Goal: Information Seeking & Learning: Learn about a topic

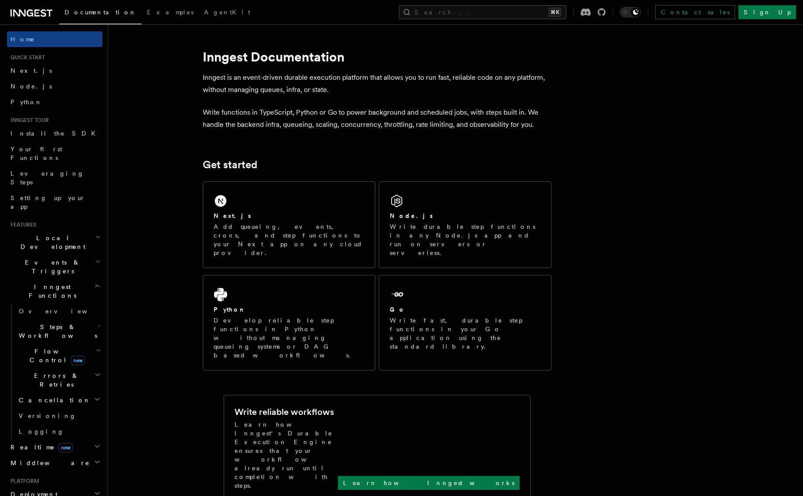
click at [37, 347] on span "Flow Control new" at bounding box center [55, 355] width 81 height 17
click at [39, 372] on span "Overview" at bounding box center [72, 375] width 90 height 7
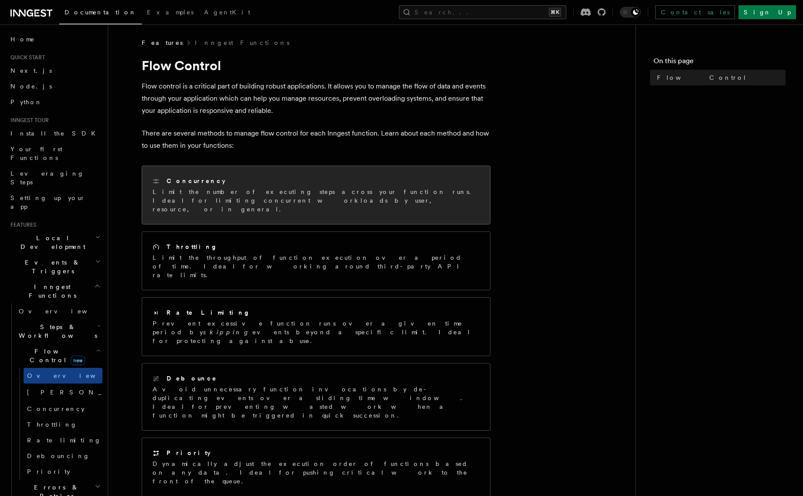
click at [247, 192] on p "Limit the number of executing steps across your function runs. Ideal for limiti…" at bounding box center [316, 200] width 327 height 26
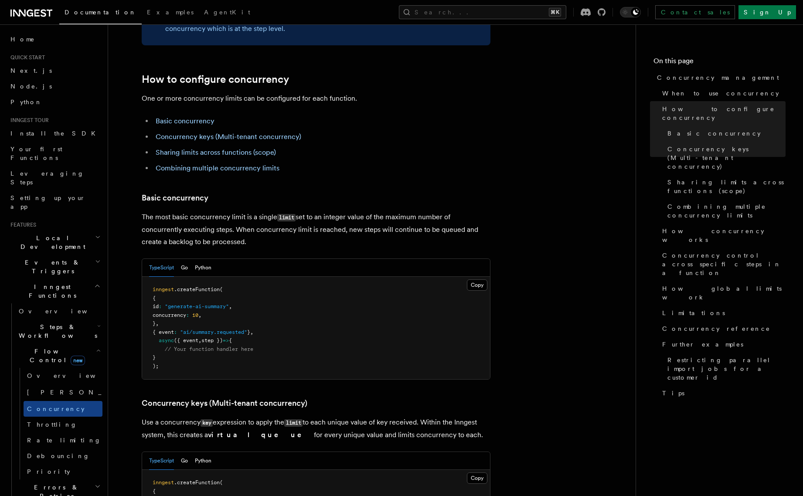
scroll to position [436, 0]
click at [48, 389] on span "[PERSON_NAME]" at bounding box center [91, 392] width 128 height 7
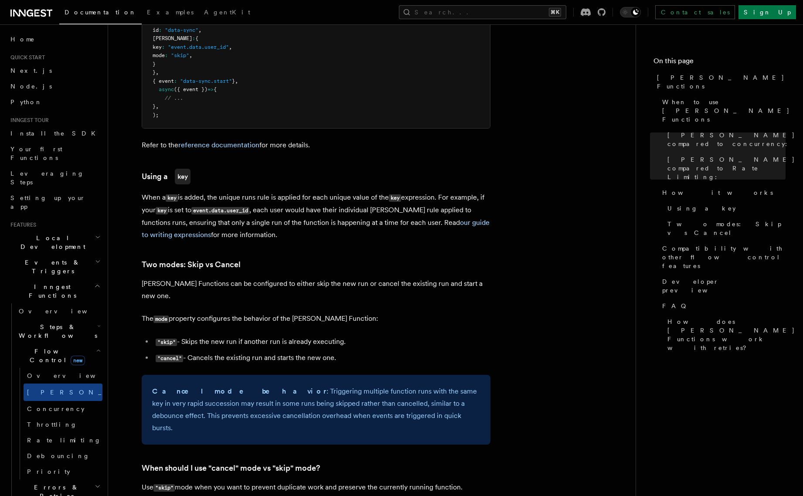
click at [96, 261] on icon "button" at bounding box center [97, 262] width 3 height 2
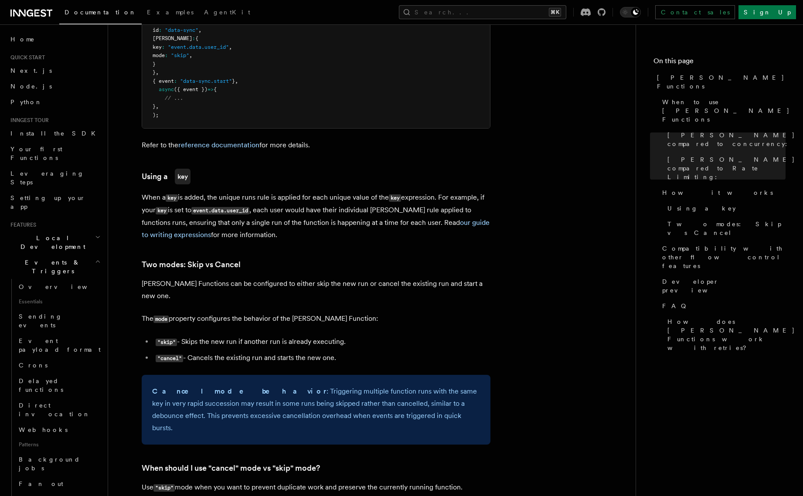
click at [95, 234] on icon "button" at bounding box center [98, 237] width 6 height 7
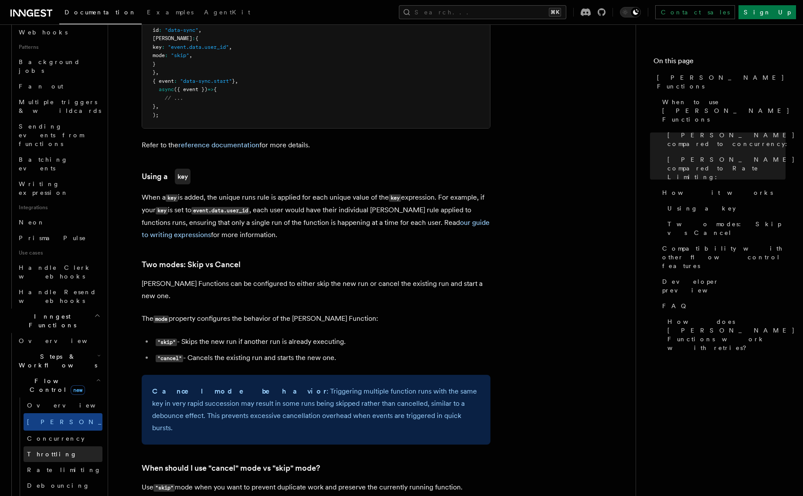
scroll to position [403, 0]
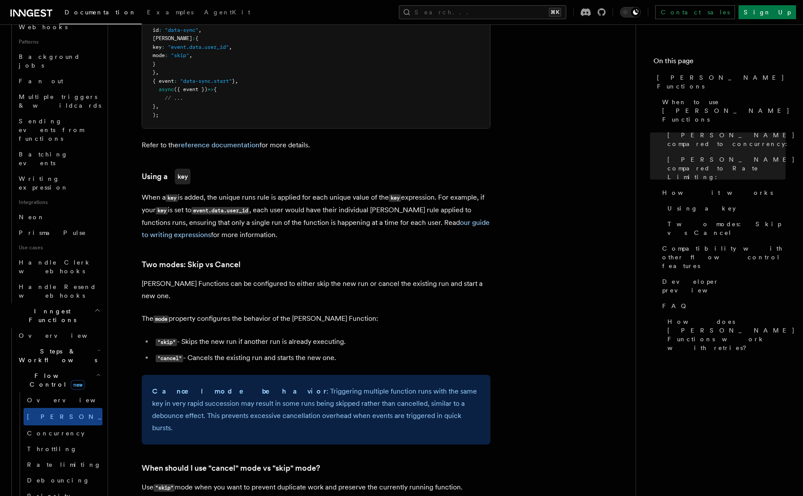
drag, startPoint x: 34, startPoint y: 192, endPoint x: 41, endPoint y: 201, distance: 11.0
click at [34, 347] on span "Steps & Workflows" at bounding box center [56, 355] width 82 height 17
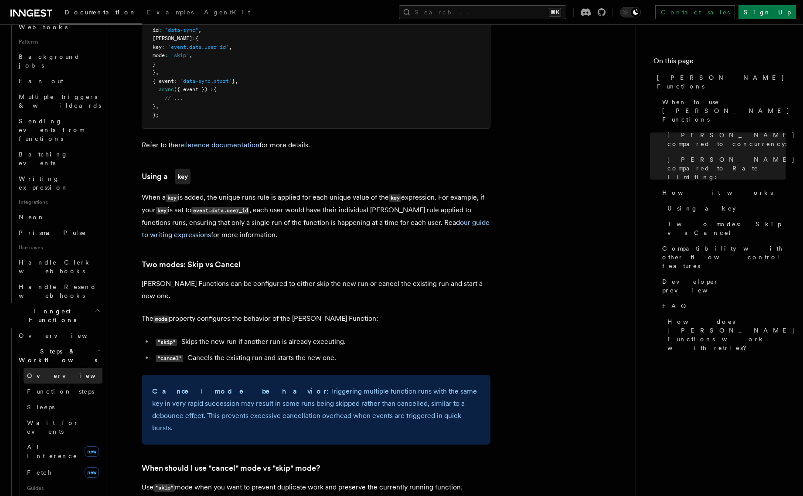
click at [45, 372] on span "Overview" at bounding box center [72, 375] width 90 height 7
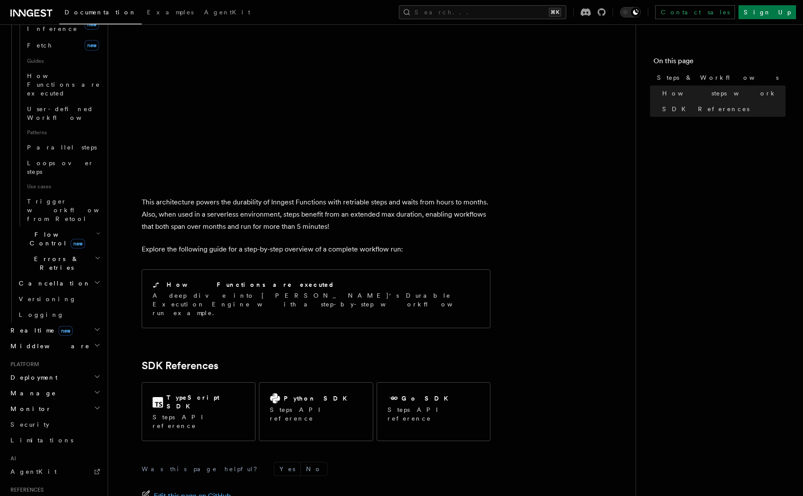
scroll to position [747, 0]
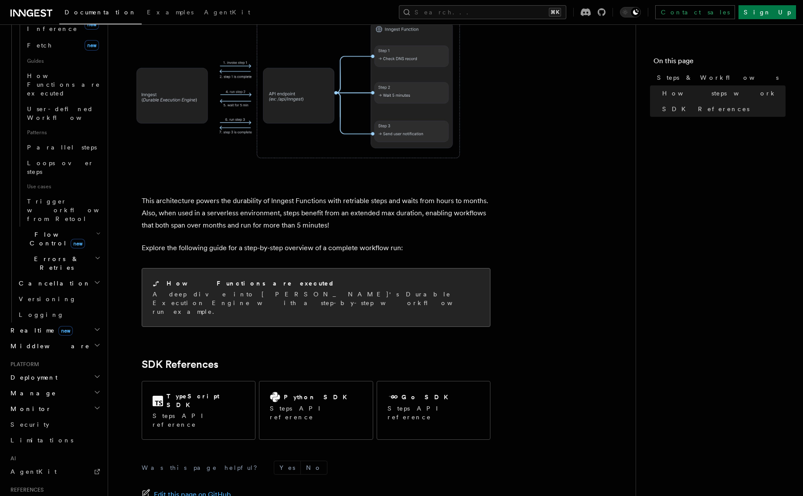
click at [195, 279] on h2 "How Functions are executed" at bounding box center [251, 283] width 168 height 9
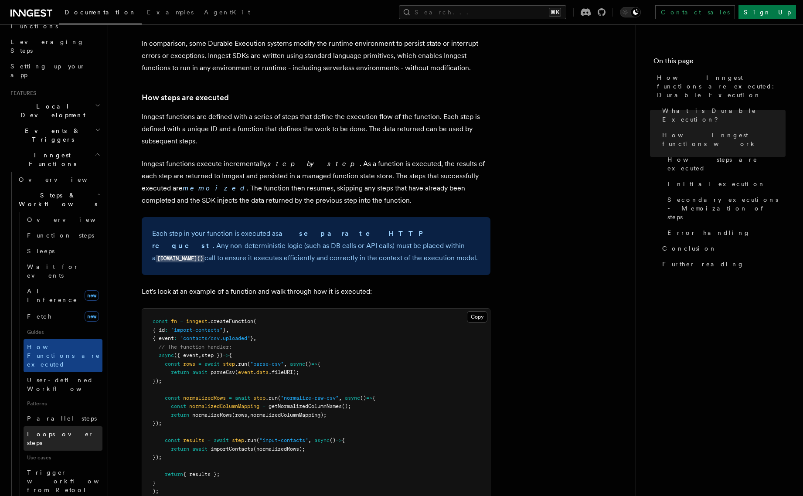
scroll to position [152, 0]
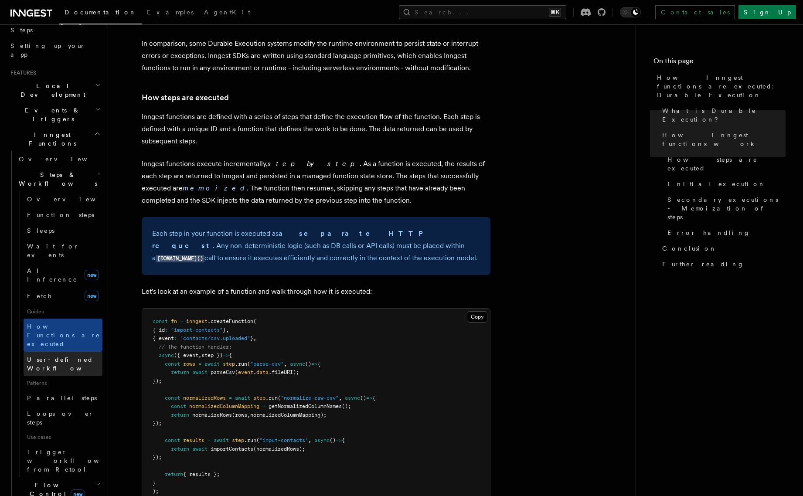
click at [77, 356] on span "User-defined Workflows" at bounding box center [66, 364] width 78 height 16
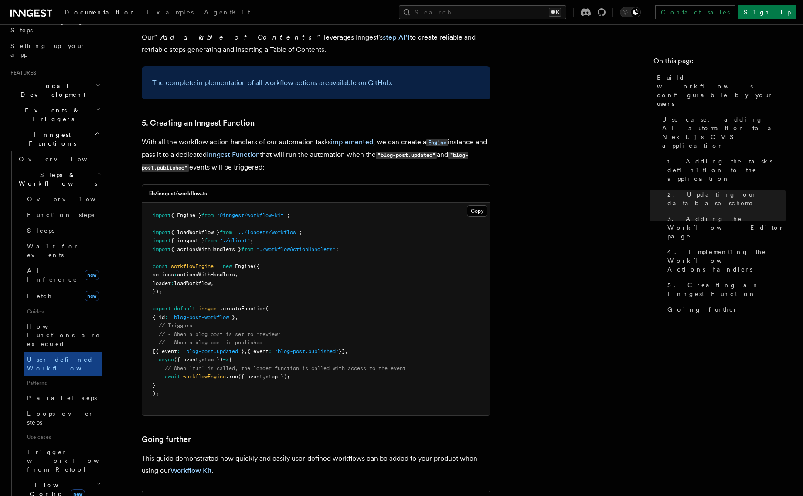
scroll to position [3734, 0]
click at [45, 394] on span "Parallel steps" at bounding box center [62, 398] width 70 height 9
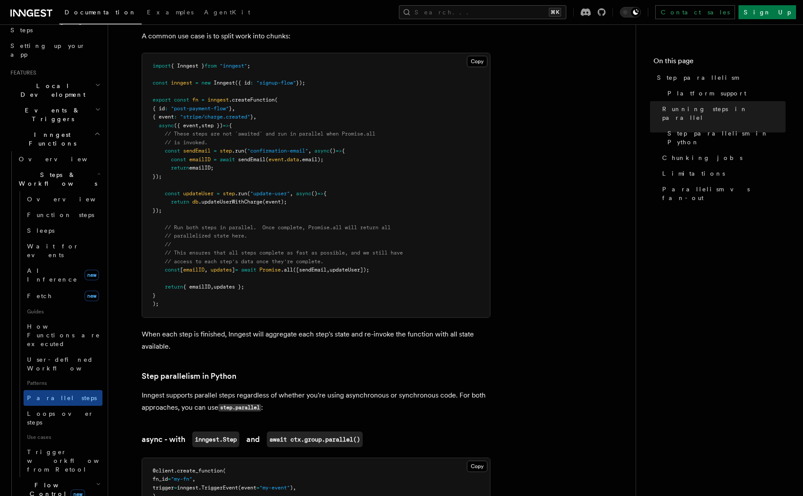
scroll to position [274, 0]
click at [58, 410] on span "Loops over steps" at bounding box center [60, 418] width 67 height 16
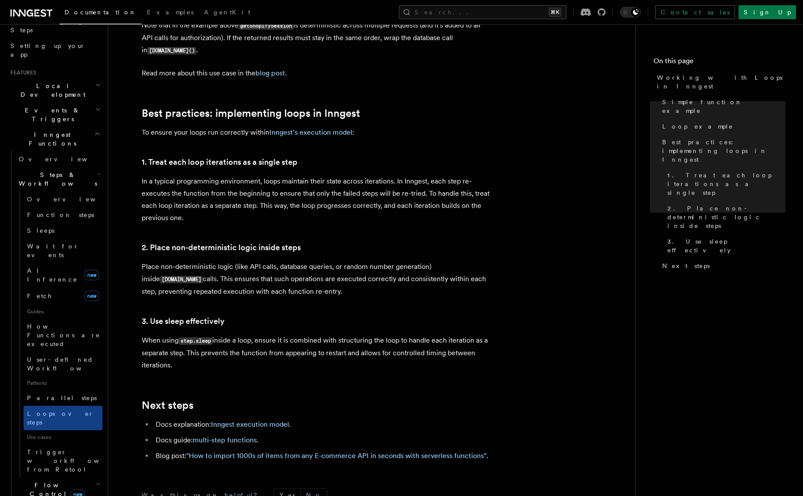
scroll to position [1300, 0]
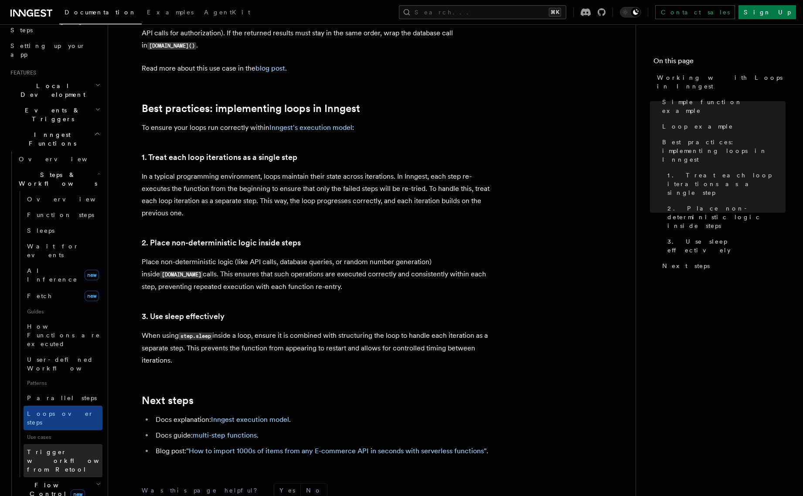
click at [66, 449] on span "Trigger workflows from Retool" at bounding box center [75, 461] width 96 height 24
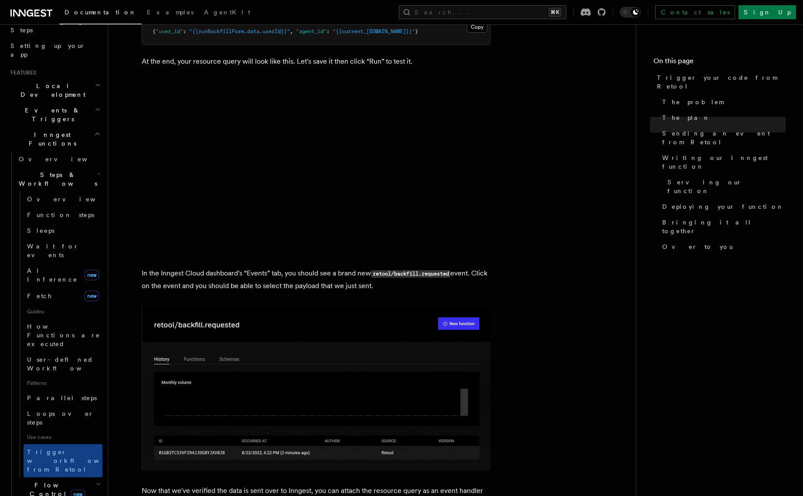
scroll to position [1011, 0]
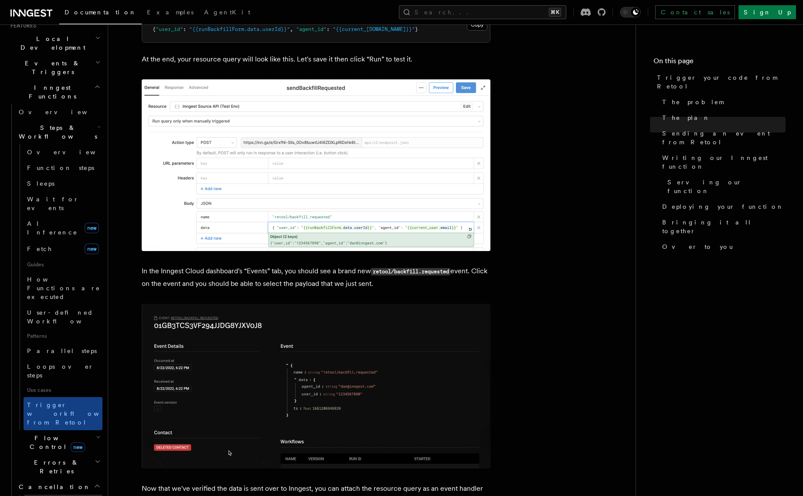
scroll to position [217, 0]
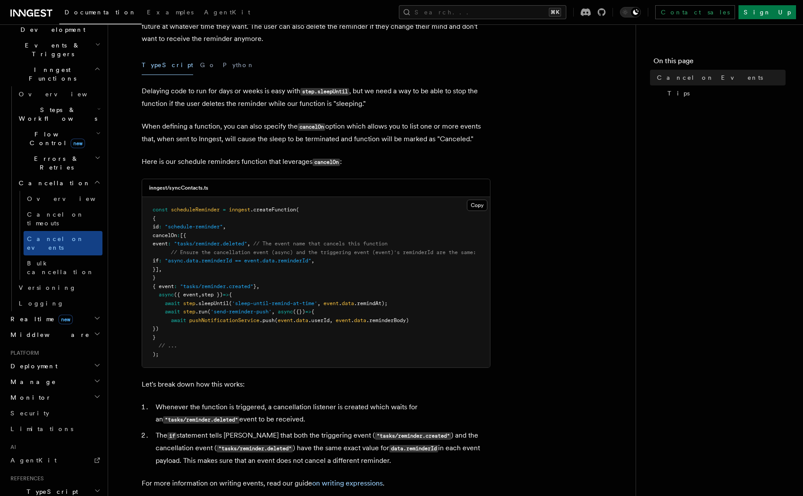
scroll to position [112, 0]
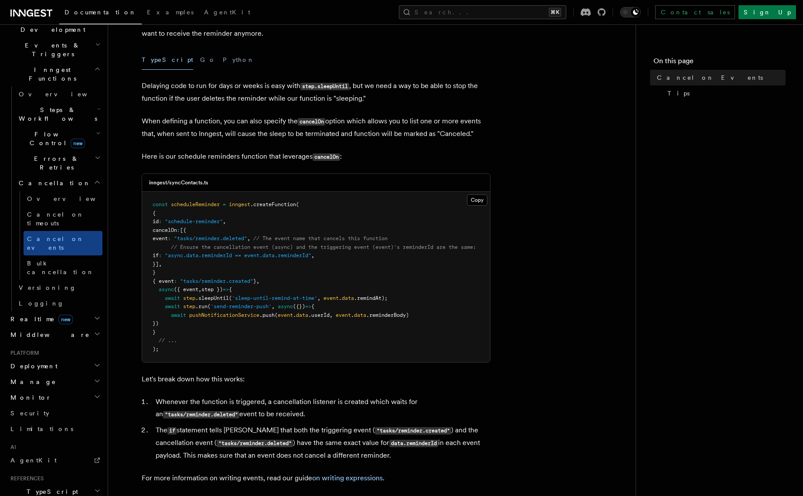
click at [95, 377] on icon "button" at bounding box center [97, 380] width 7 height 7
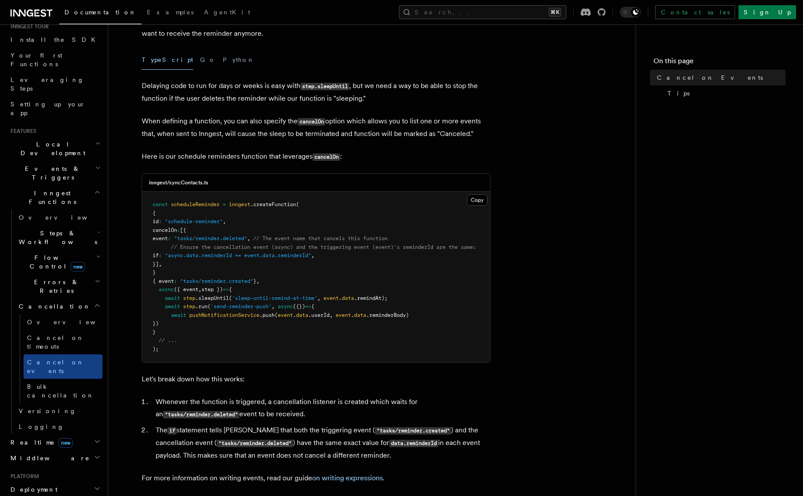
scroll to position [85, 0]
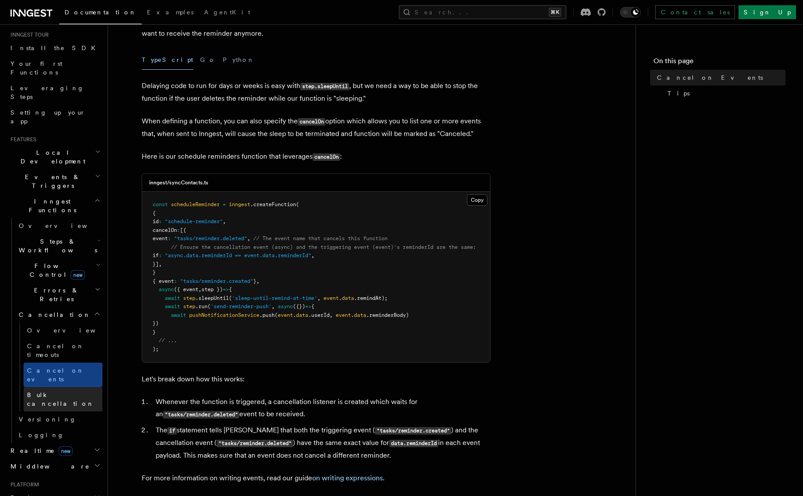
click at [68, 391] on span "Bulk cancellation" at bounding box center [60, 399] width 67 height 16
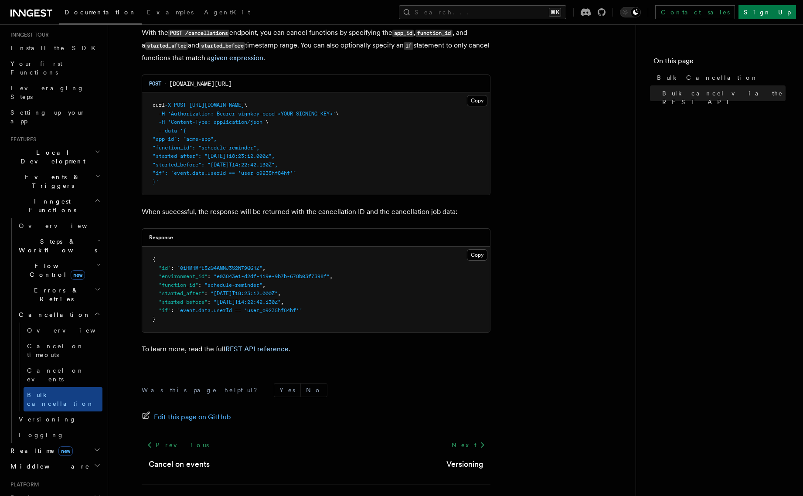
scroll to position [235, 0]
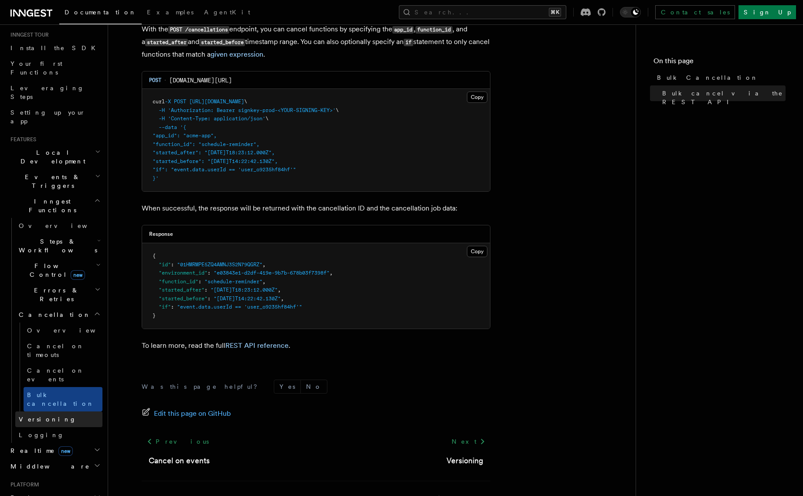
click at [37, 416] on span "Versioning" at bounding box center [48, 419] width 58 height 7
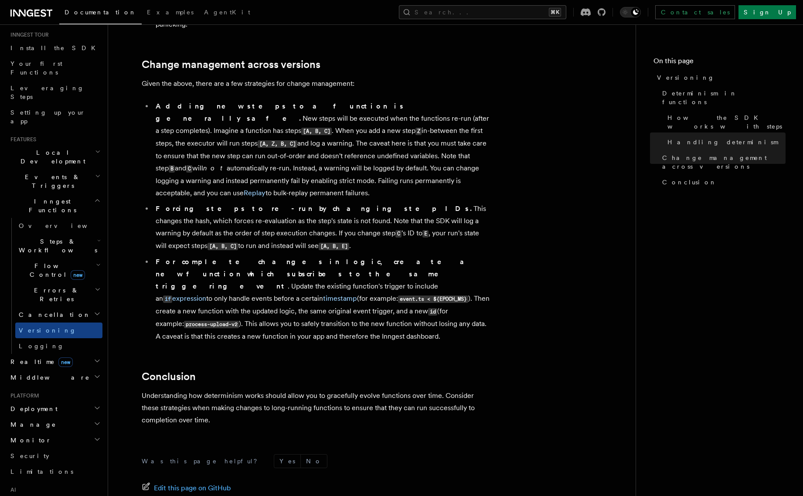
scroll to position [547, 0]
click at [54, 370] on h2 "Middleware" at bounding box center [54, 378] width 95 height 16
click at [38, 390] on span "Overview" at bounding box center [64, 393] width 90 height 7
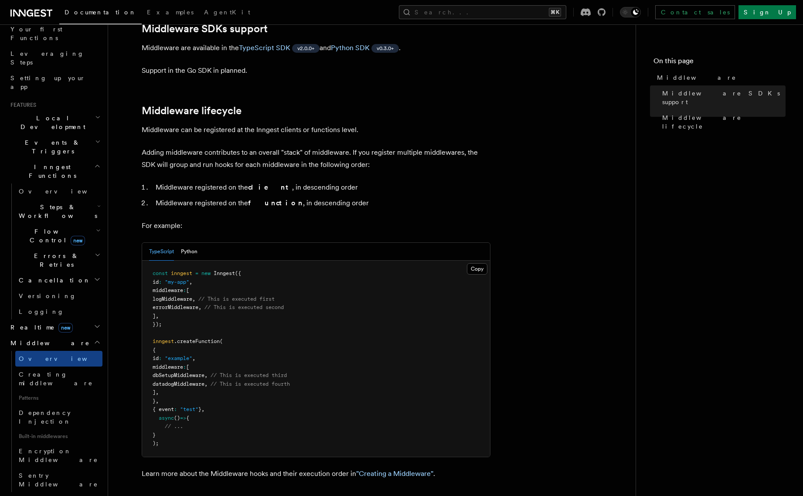
scroll to position [124, 0]
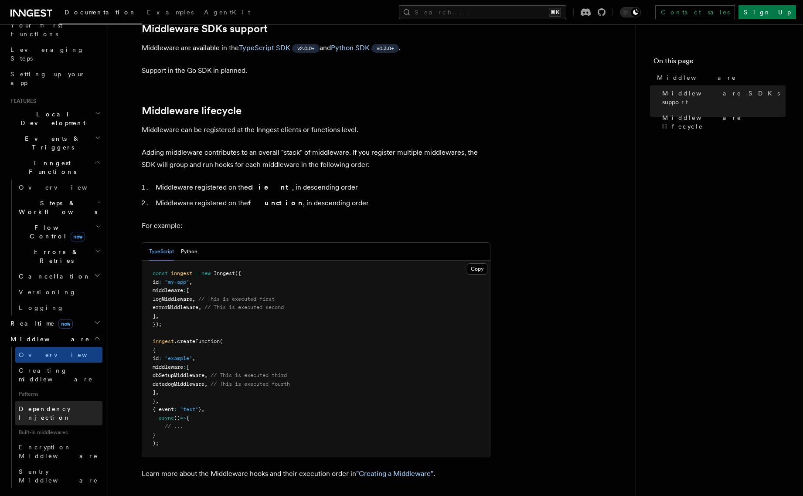
click at [57, 405] on span "Dependency Injection" at bounding box center [45, 413] width 52 height 16
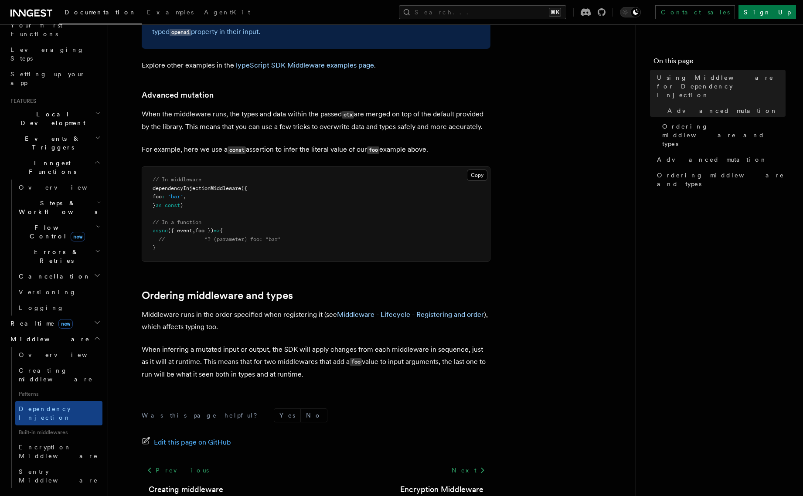
scroll to position [516, 0]
click at [49, 468] on span "Sentry Middleware" at bounding box center [58, 476] width 79 height 16
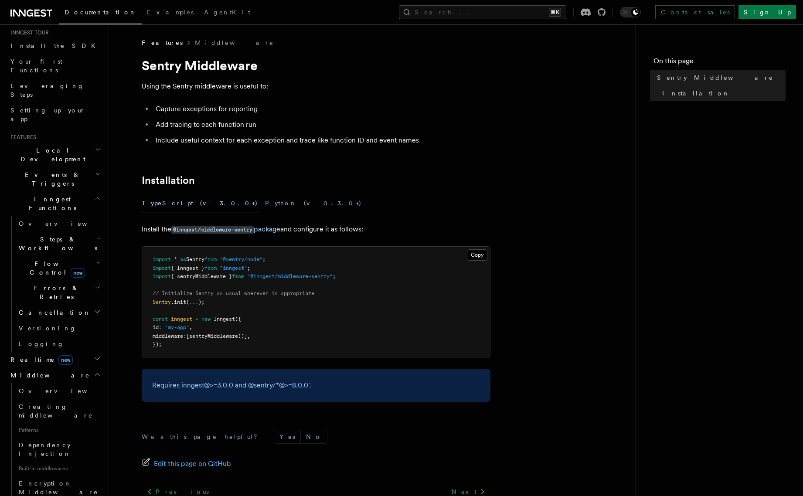
scroll to position [87, 0]
click at [35, 340] on span "Logging" at bounding box center [41, 344] width 45 height 9
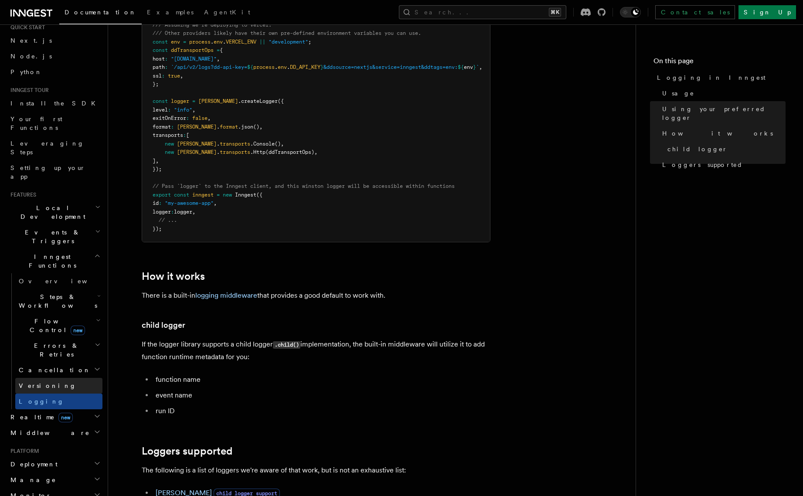
scroll to position [33, 0]
click at [54, 360] on h2 "Cancellation" at bounding box center [58, 368] width 87 height 16
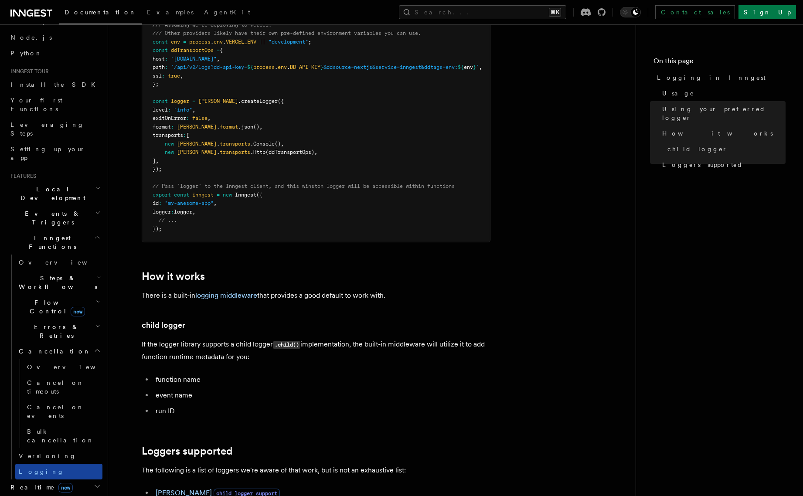
scroll to position [54, 0]
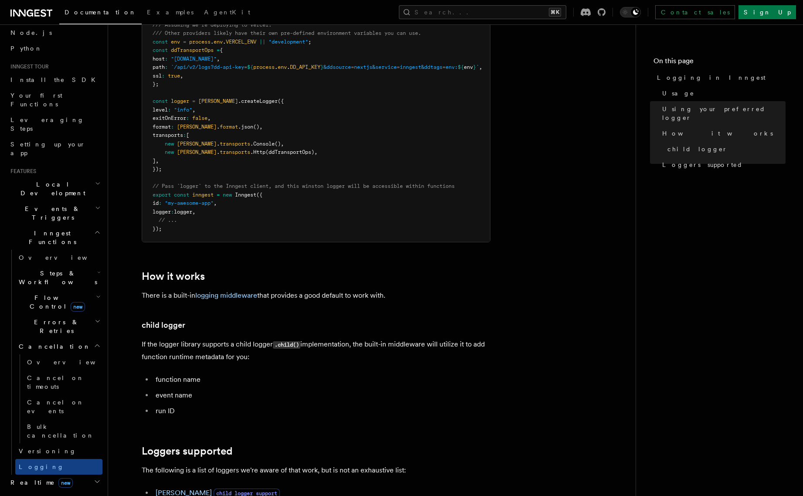
click at [97, 269] on icon "button" at bounding box center [98, 272] width 3 height 7
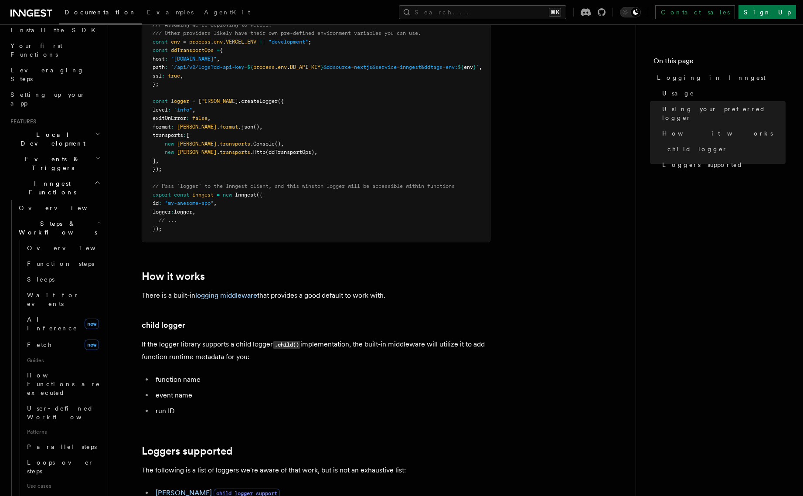
scroll to position [113, 0]
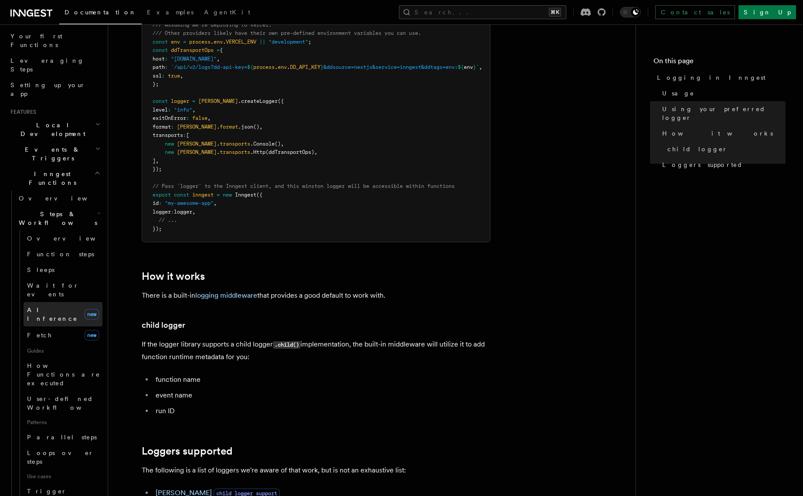
click at [46, 306] on span "AI Inference" at bounding box center [52, 314] width 51 height 16
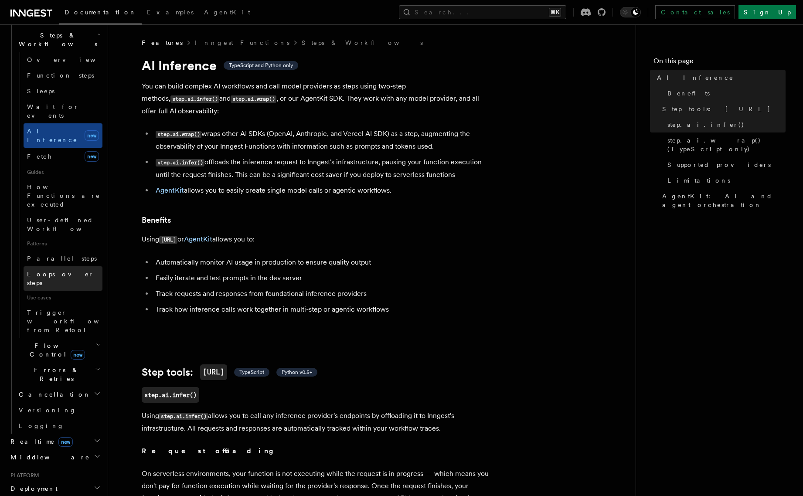
scroll to position [292, 0]
click at [96, 340] on icon "button" at bounding box center [98, 343] width 5 height 7
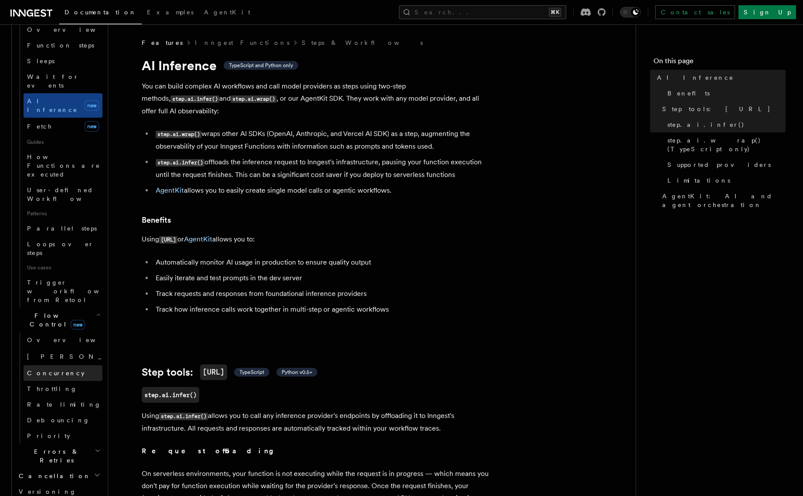
scroll to position [322, 0]
click at [99, 447] on icon "button" at bounding box center [98, 450] width 6 height 7
click at [47, 369] on span "Concurrency" at bounding box center [56, 372] width 58 height 7
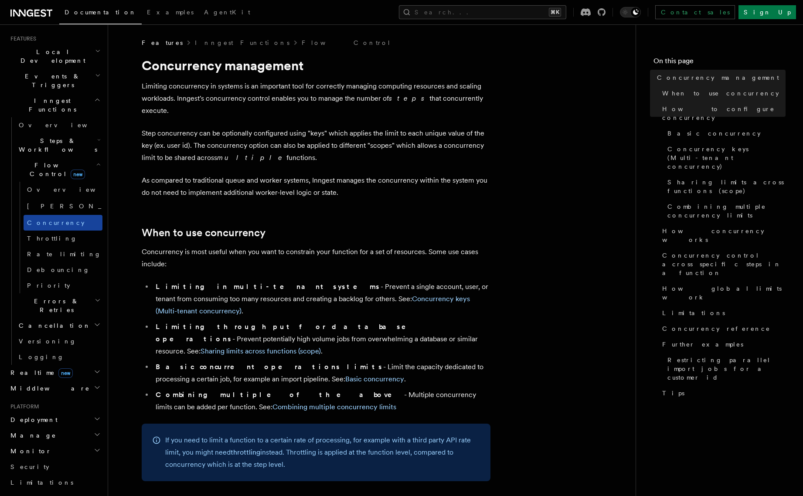
scroll to position [0, 0]
click at [39, 203] on span "[PERSON_NAME]" at bounding box center [91, 206] width 128 height 7
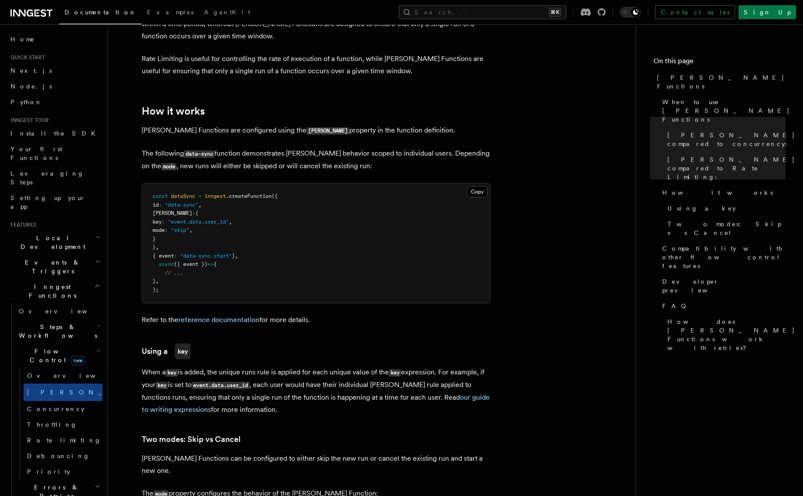
click at [99, 258] on icon "button" at bounding box center [98, 261] width 6 height 7
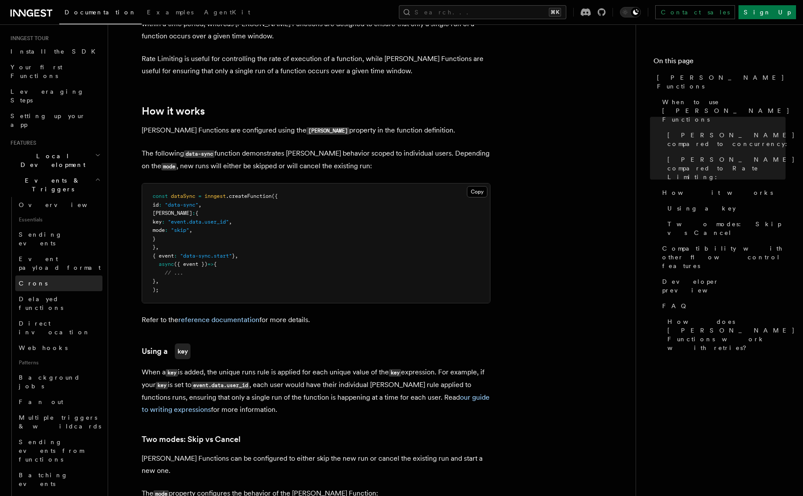
scroll to position [93, 0]
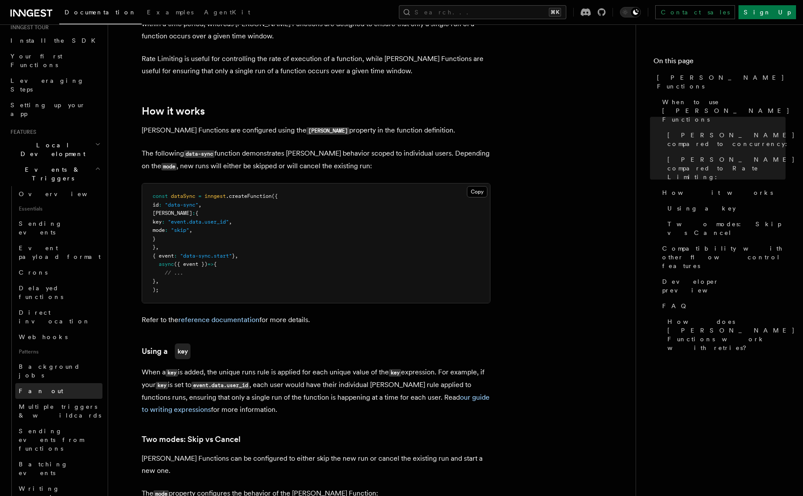
click at [25, 387] on span "Fan out" at bounding box center [41, 390] width 44 height 7
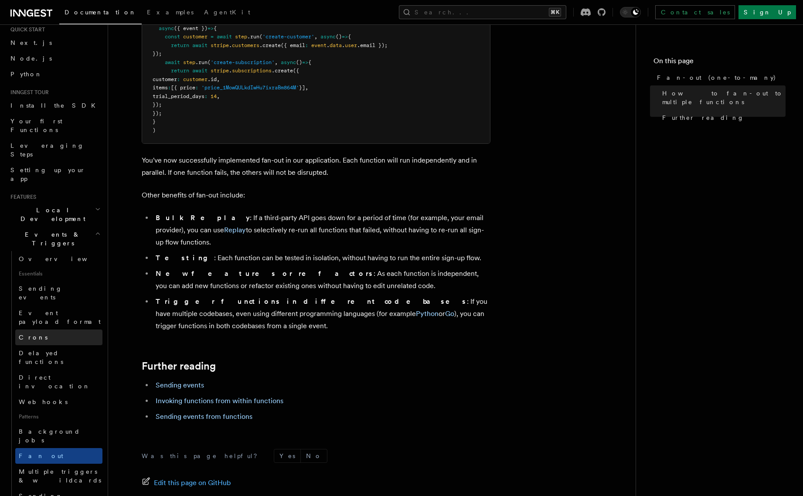
scroll to position [24, 0]
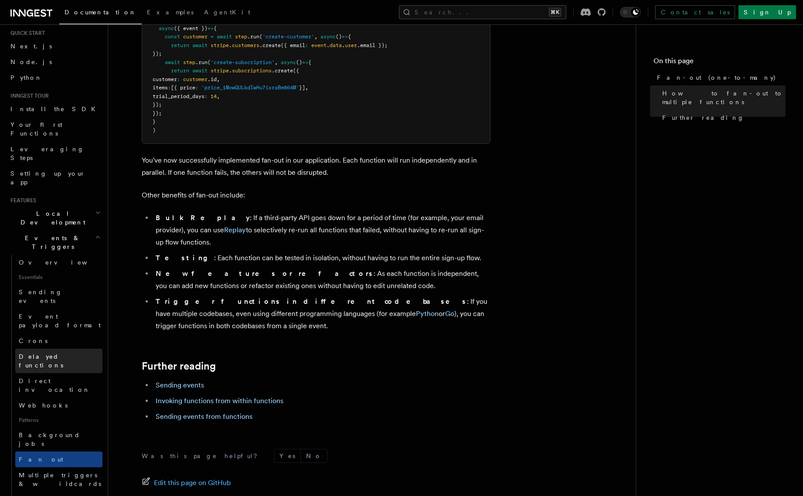
click at [38, 353] on span "Delayed functions" at bounding box center [41, 361] width 44 height 16
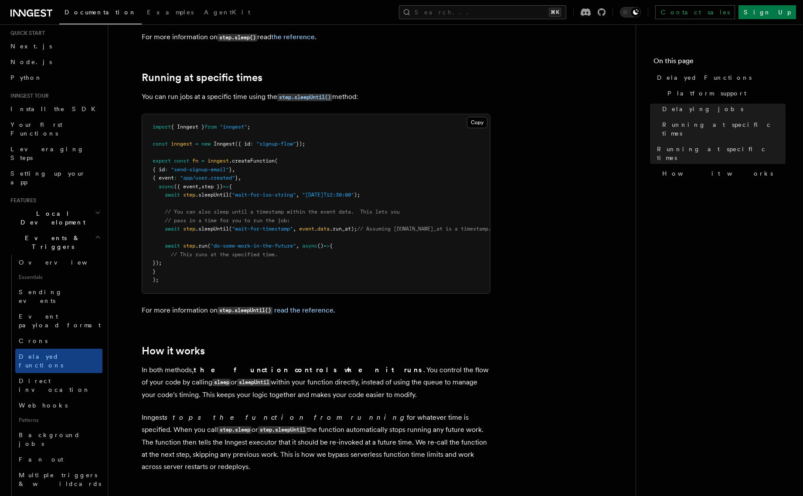
scroll to position [519, 0]
